Goal: Task Accomplishment & Management: Manage account settings

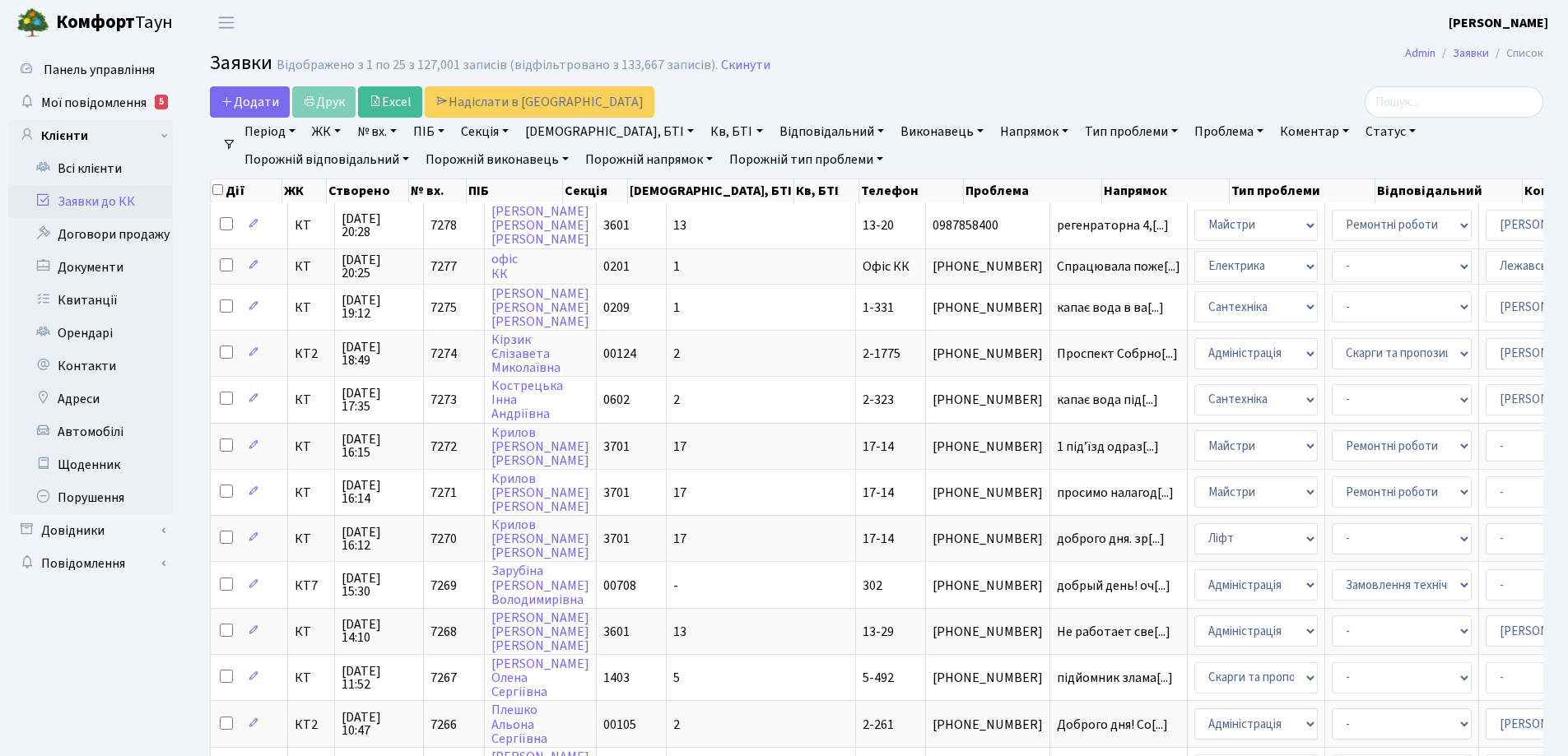
select select "25"
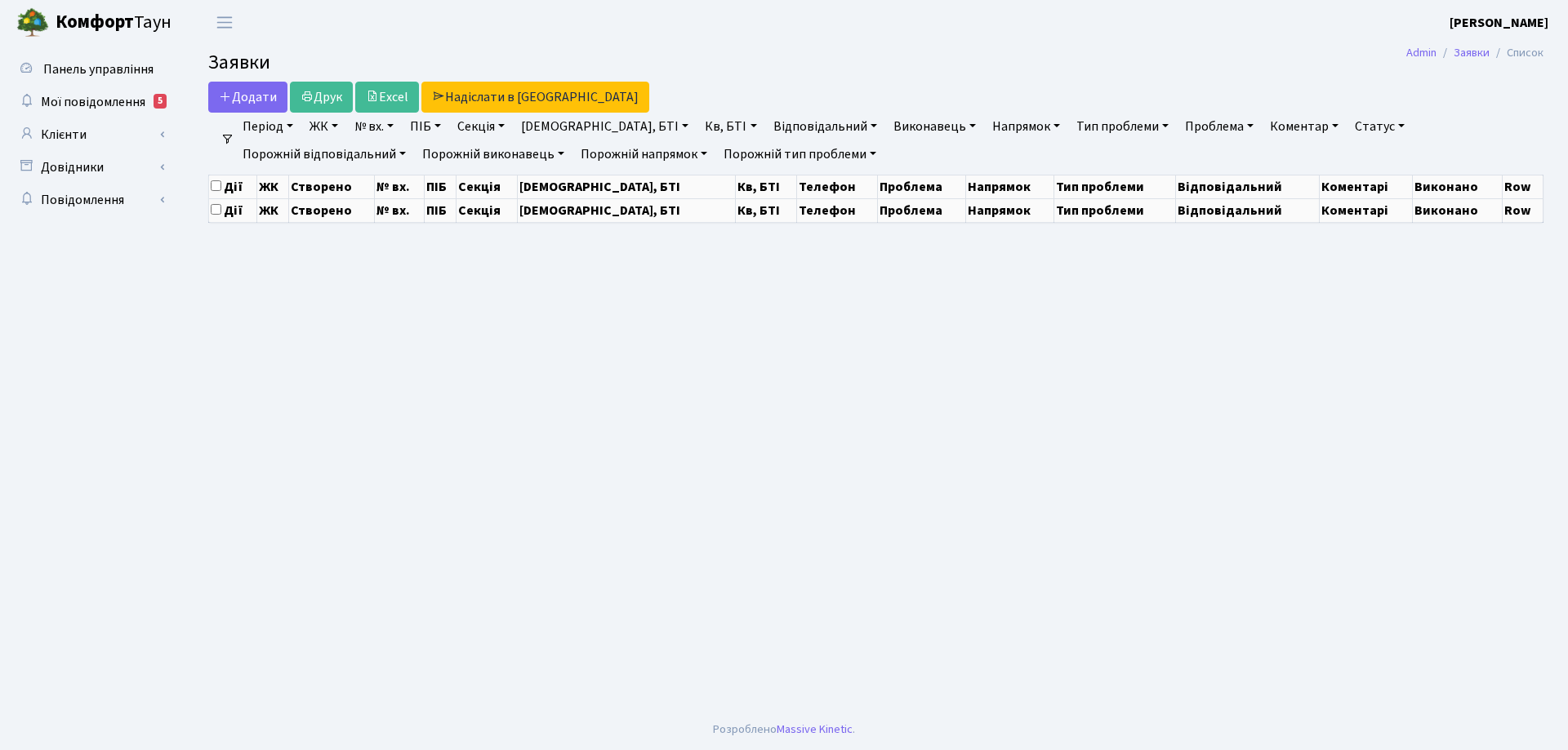
select select "25"
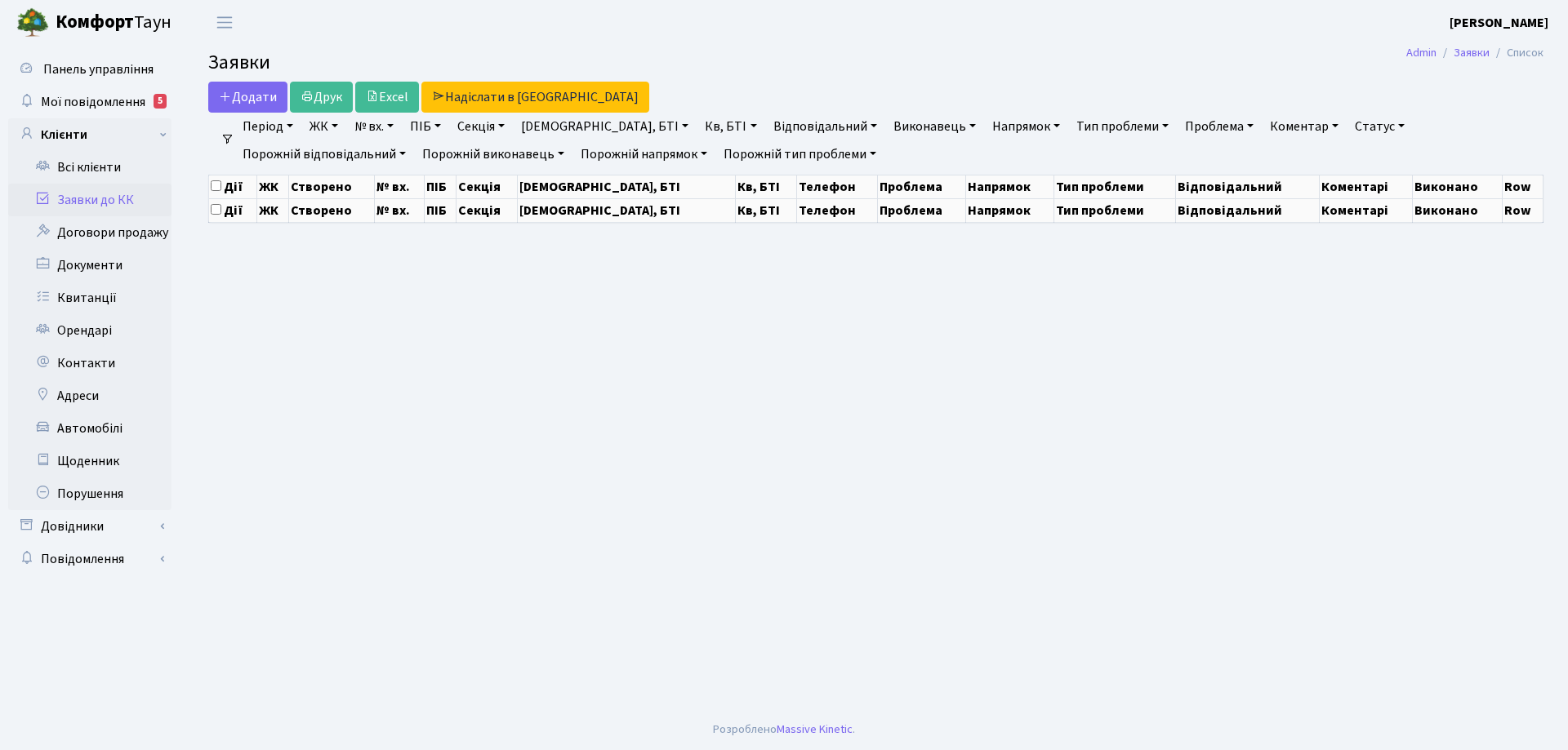
select select "25"
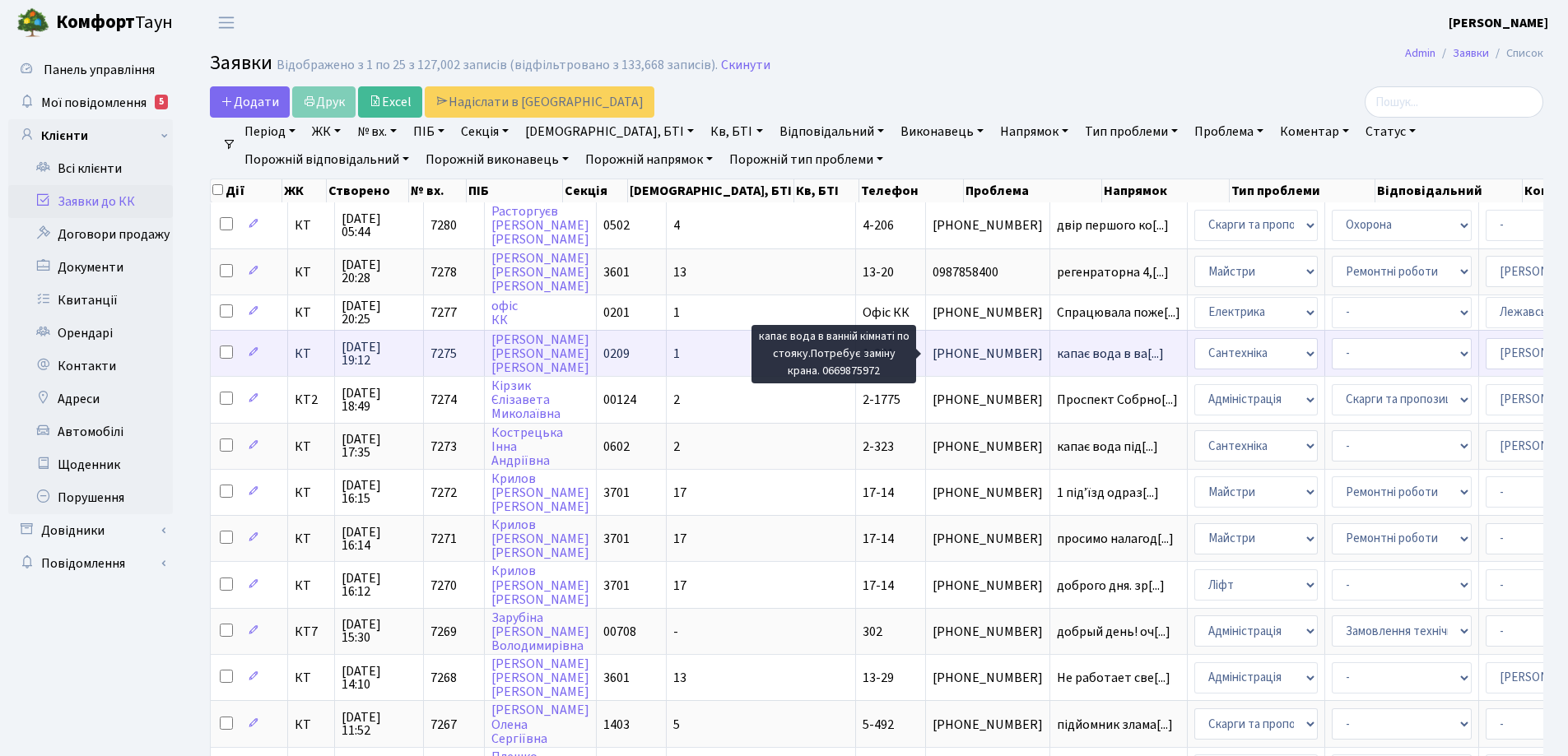
click at [1057, 350] on span "капає вода в ва[...]" at bounding box center [1110, 354] width 107 height 18
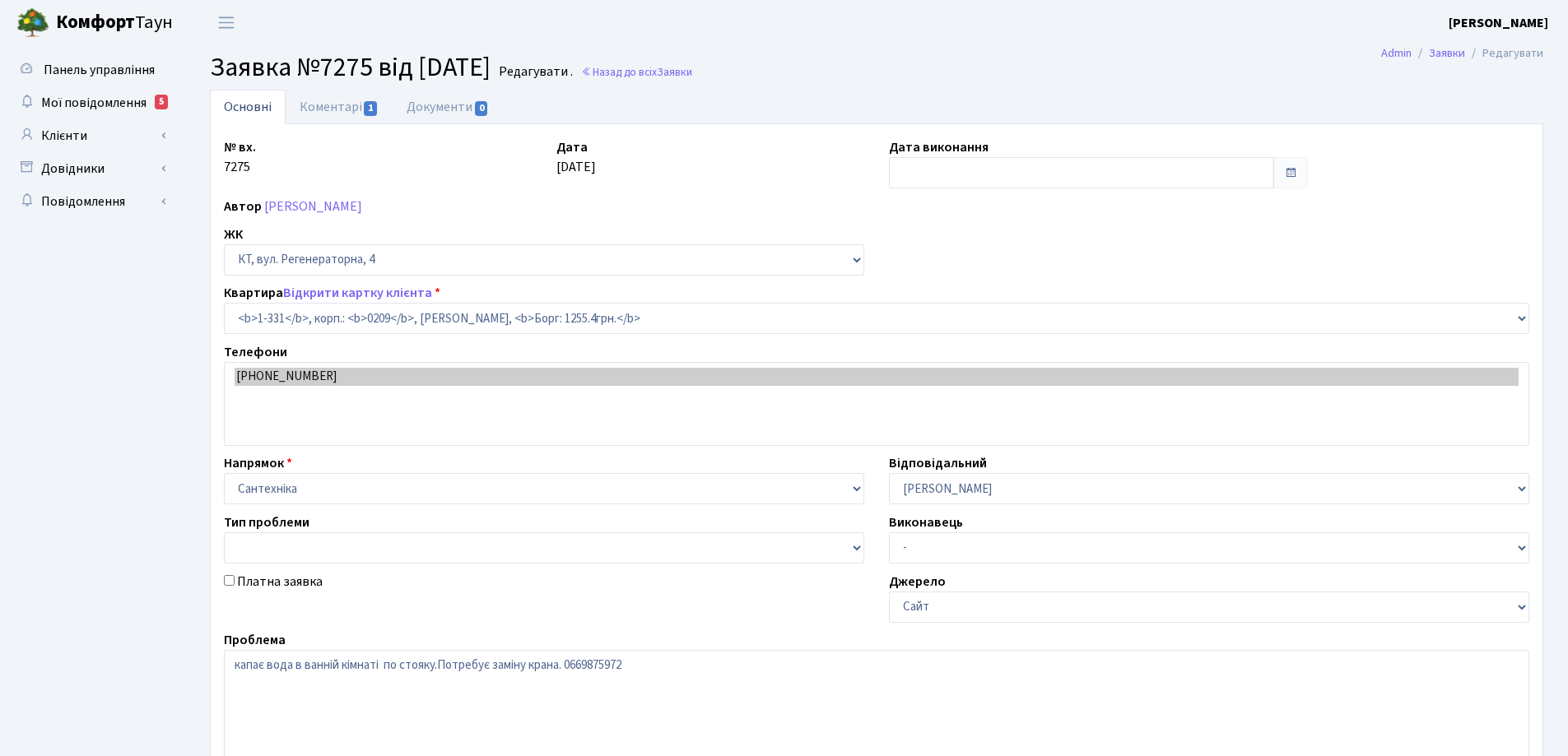
select select "331"
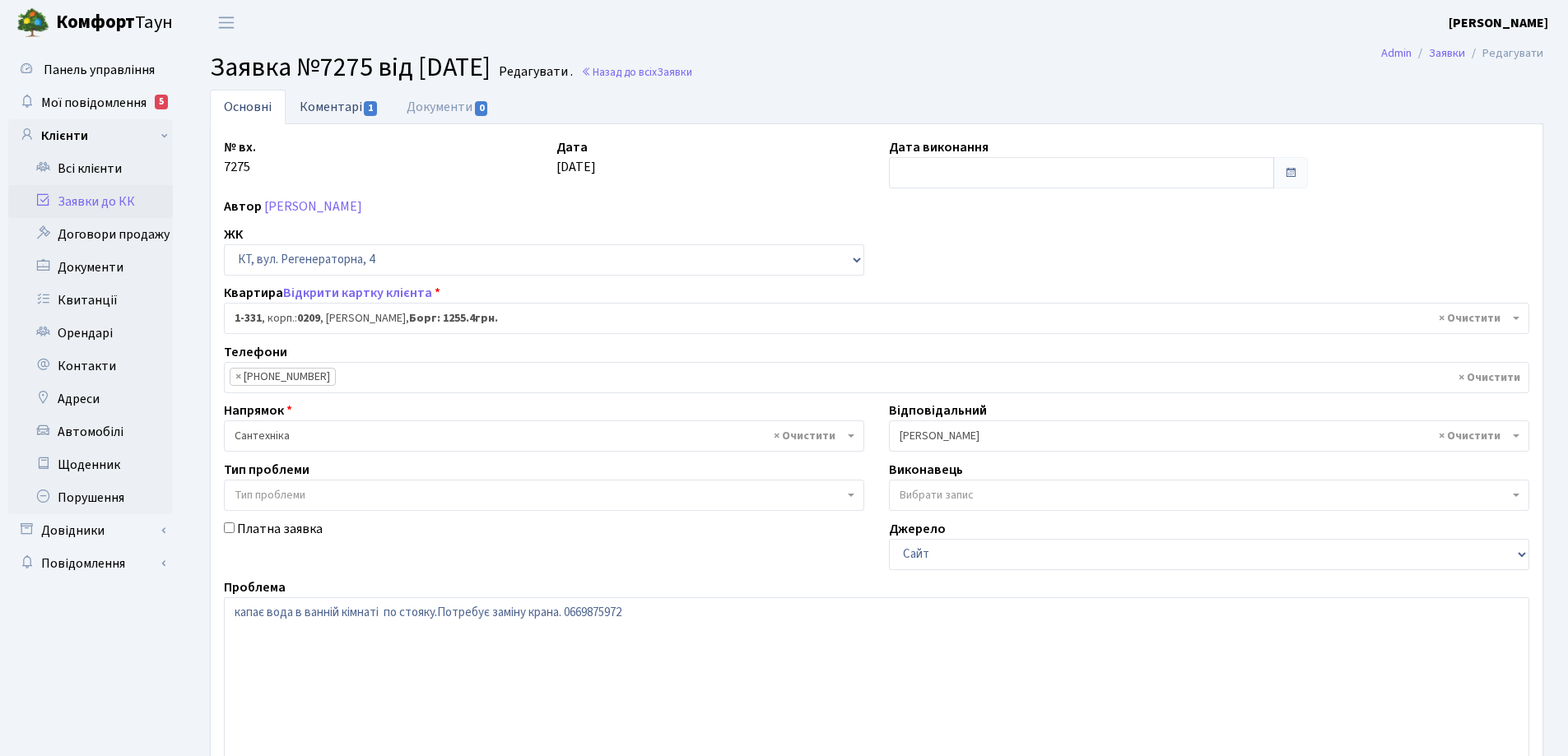
click at [313, 106] on link "Коментарі 1" at bounding box center [339, 107] width 107 height 34
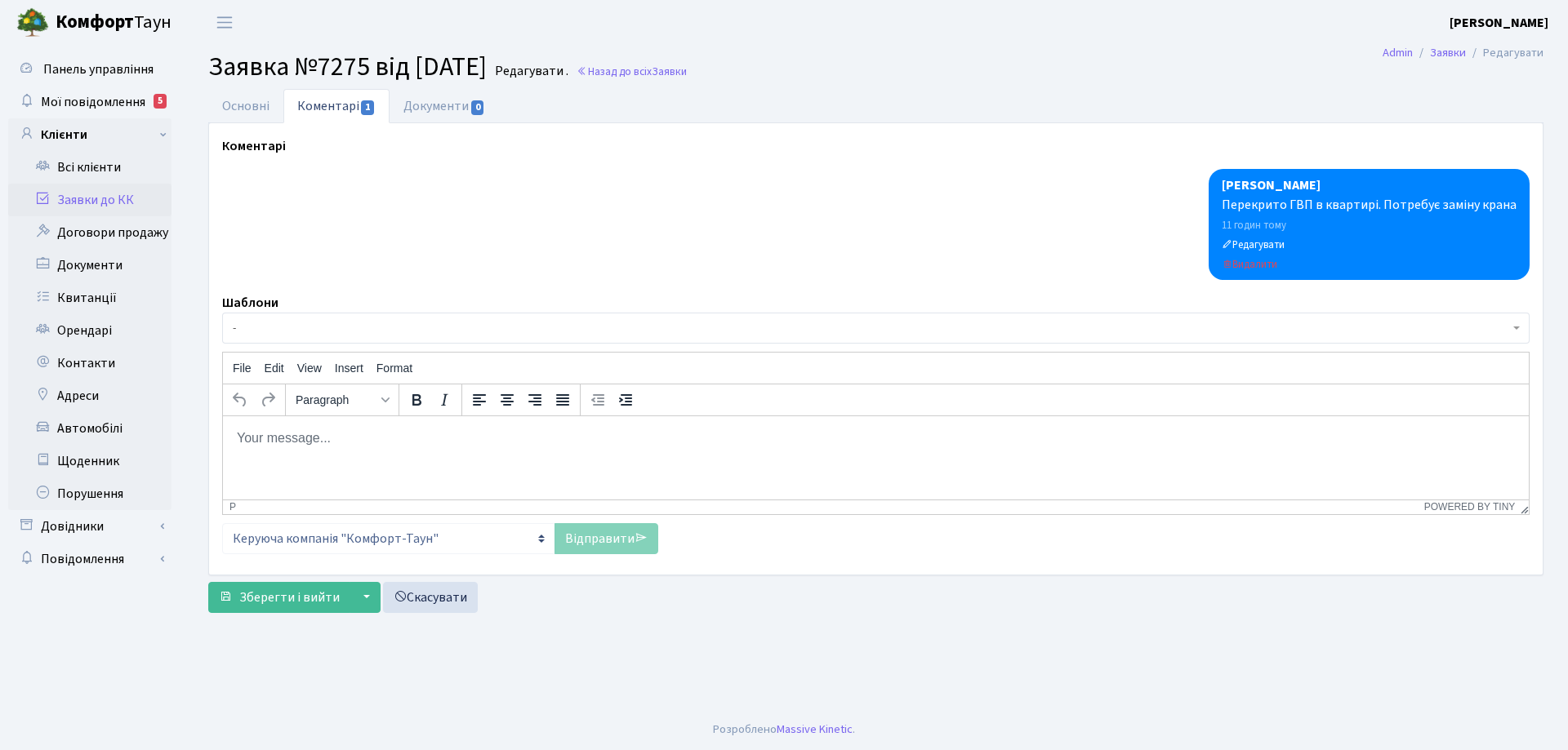
click at [306, 435] on body "Rich Text Area. Press ALT-0 for help." at bounding box center [876, 438] width 1280 height 18
click at [602, 538] on link "Відправити" at bounding box center [606, 538] width 104 height 31
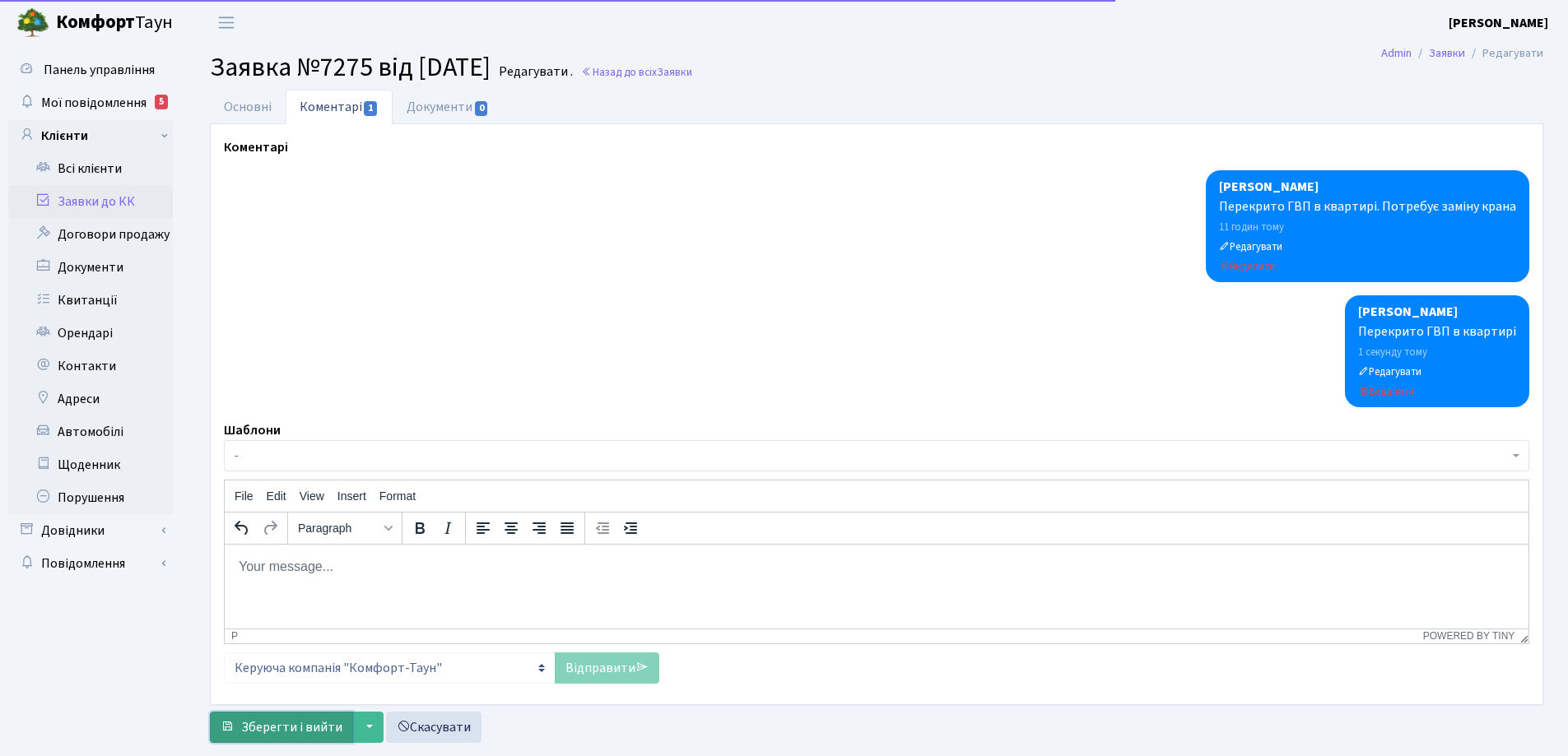
click at [331, 728] on span "Зберегти і вийти" at bounding box center [291, 728] width 101 height 18
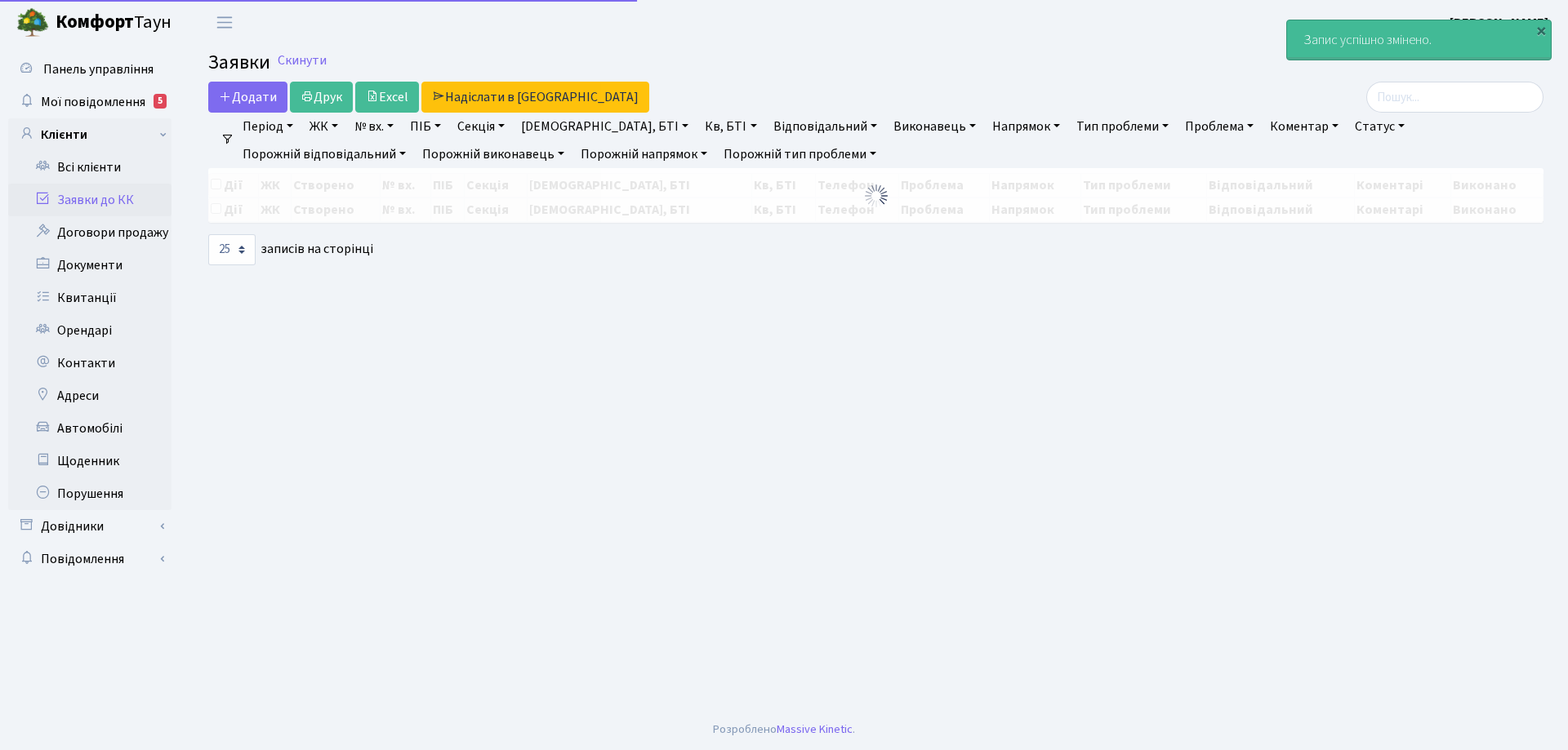
select select "25"
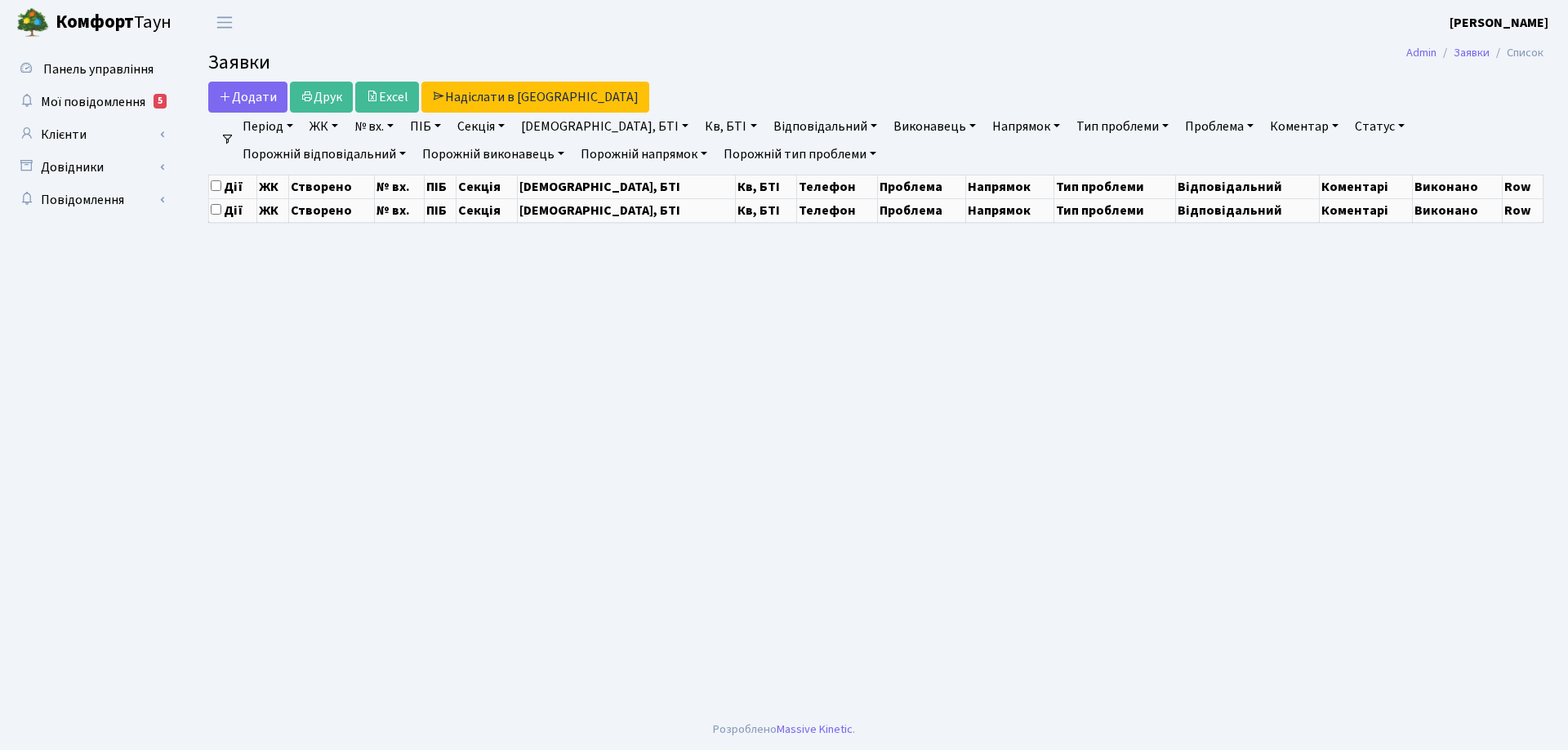
select select "25"
